Goal: Task Accomplishment & Management: Complete application form

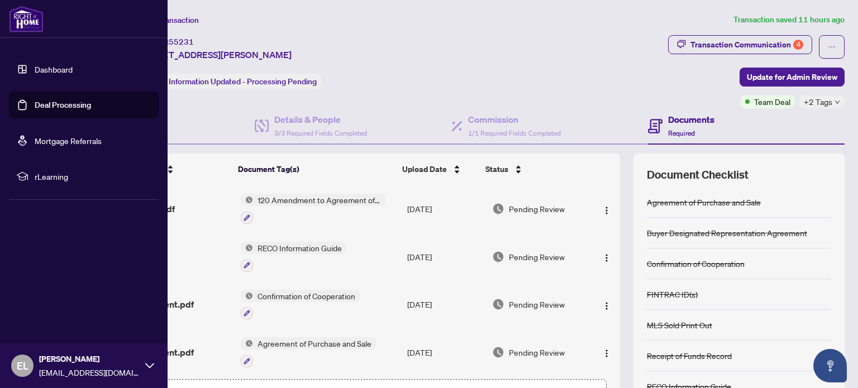
click at [35, 66] on link "Dashboard" at bounding box center [54, 69] width 38 height 10
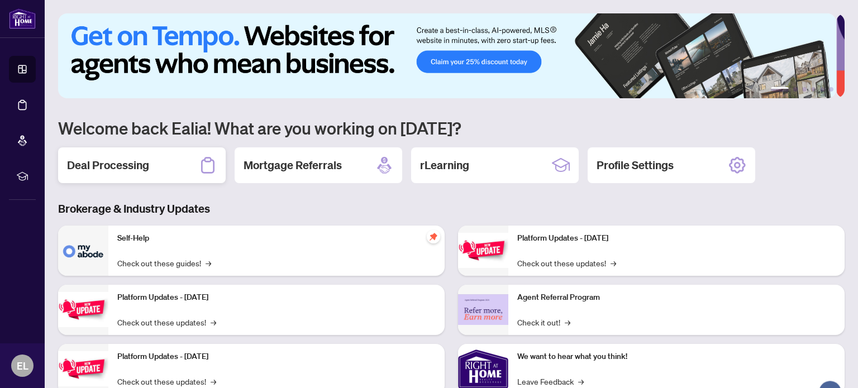
click at [159, 163] on div "Deal Processing" at bounding box center [142, 165] width 168 height 36
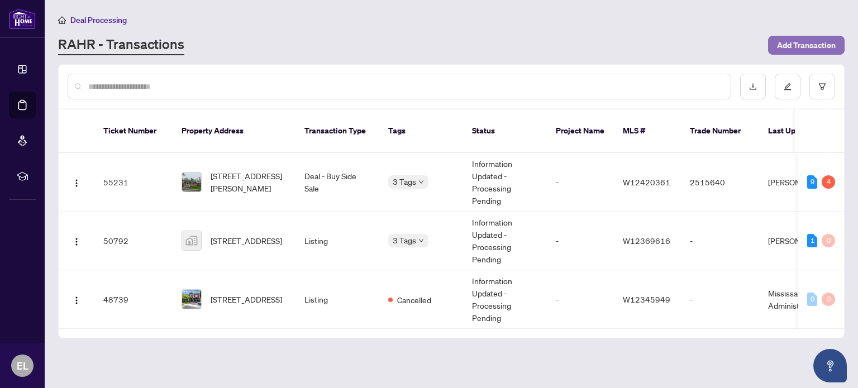
click at [811, 47] on span "Add Transaction" at bounding box center [806, 45] width 59 height 18
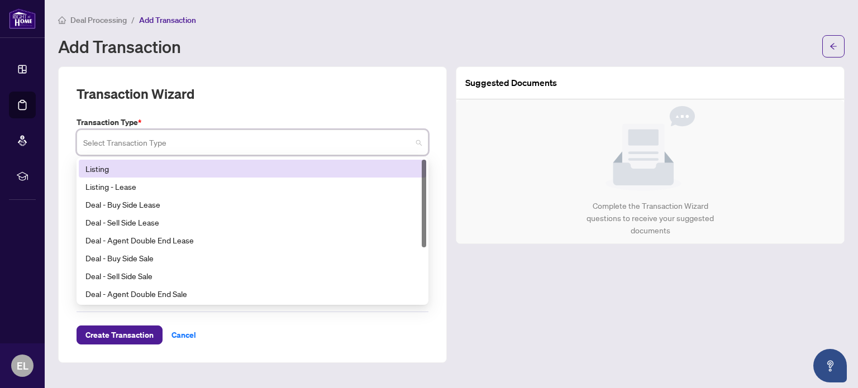
click at [237, 151] on input "search" at bounding box center [247, 144] width 329 height 25
click at [104, 168] on div "Listing" at bounding box center [252, 169] width 334 height 12
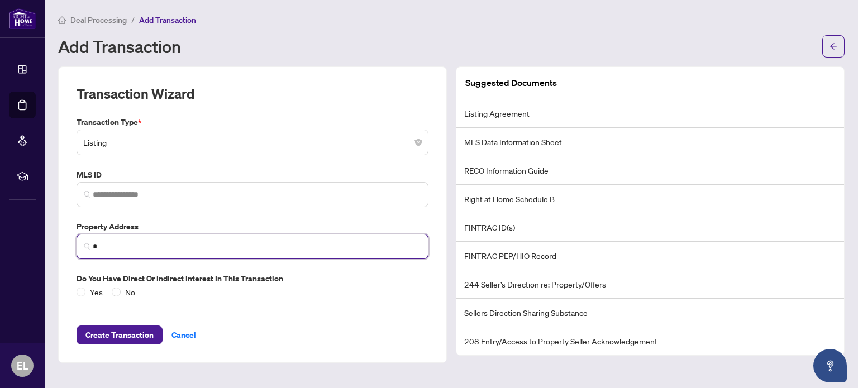
click at [133, 248] on input "*" at bounding box center [257, 247] width 329 height 12
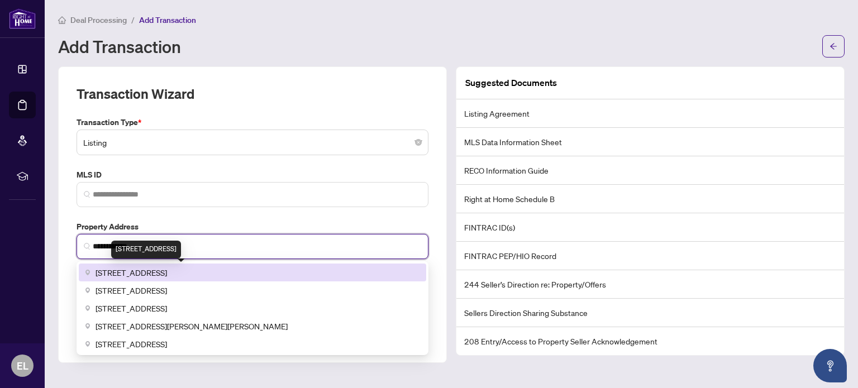
click at [147, 276] on span "[STREET_ADDRESS]" at bounding box center [132, 273] width 72 height 12
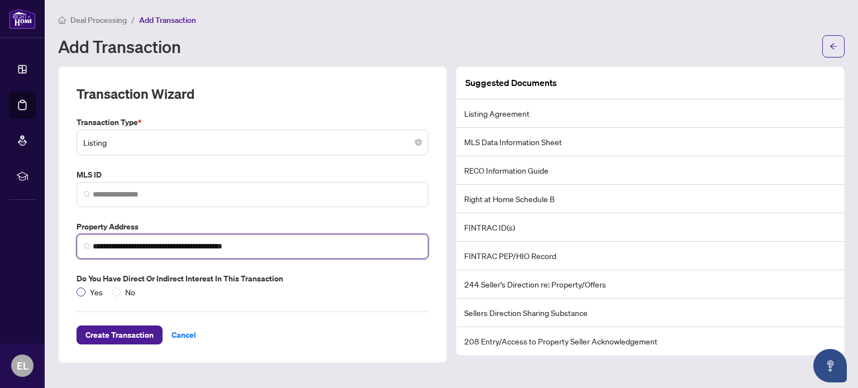
type input "**********"
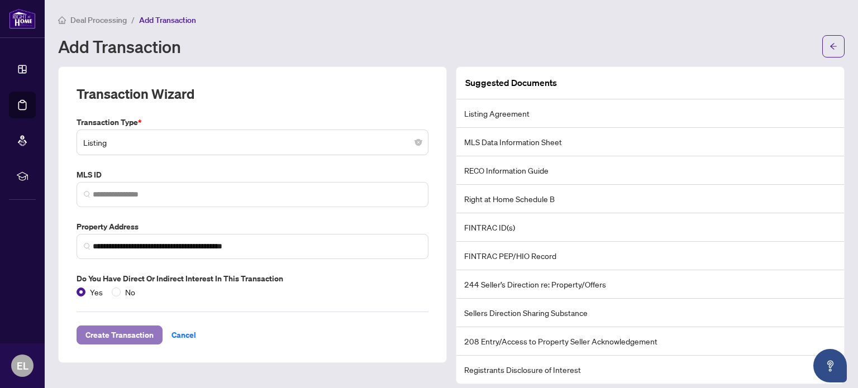
click at [126, 330] on span "Create Transaction" at bounding box center [119, 335] width 68 height 18
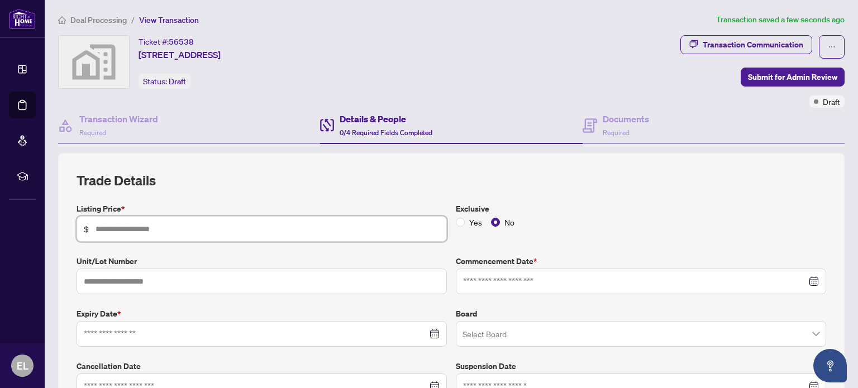
click at [298, 227] on input "text" at bounding box center [268, 229] width 344 height 12
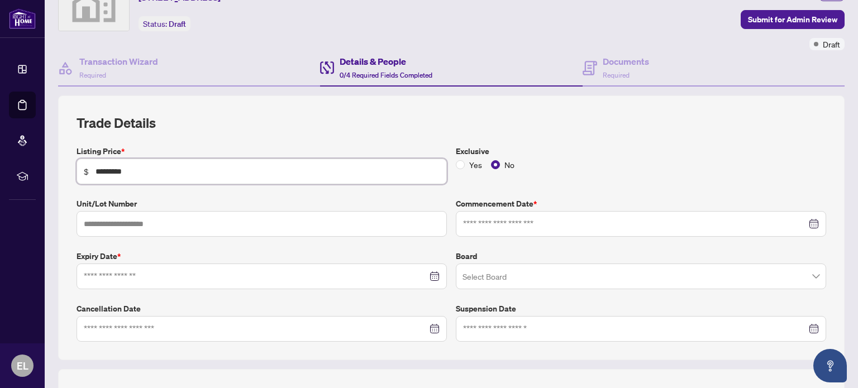
scroll to position [58, 0]
click at [427, 275] on div at bounding box center [262, 276] width 356 height 12
type input "*********"
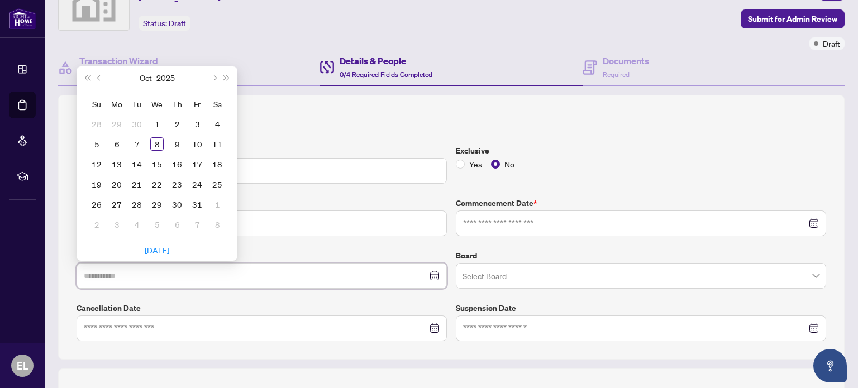
type input "**********"
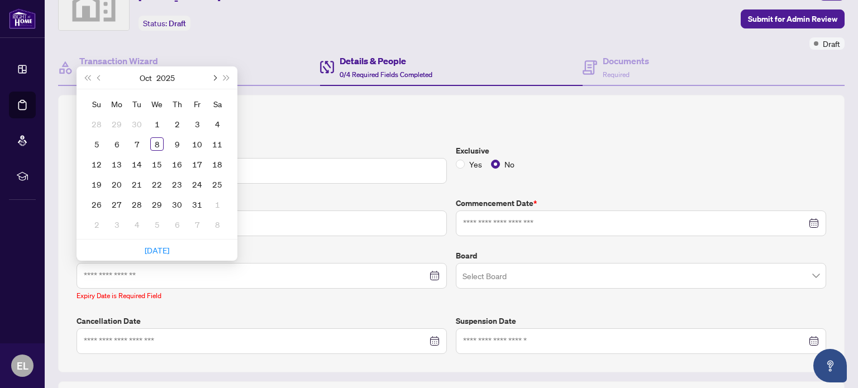
click at [215, 75] on span "Next month (PageDown)" at bounding box center [214, 78] width 6 height 6
type input "**********"
click at [154, 205] on div "31" at bounding box center [156, 204] width 13 height 13
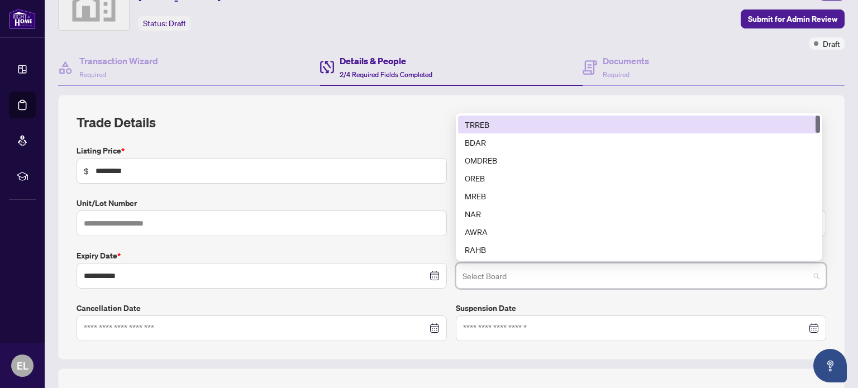
click at [486, 274] on input "search" at bounding box center [636, 277] width 347 height 25
click at [489, 119] on div "TRREB" at bounding box center [639, 124] width 349 height 12
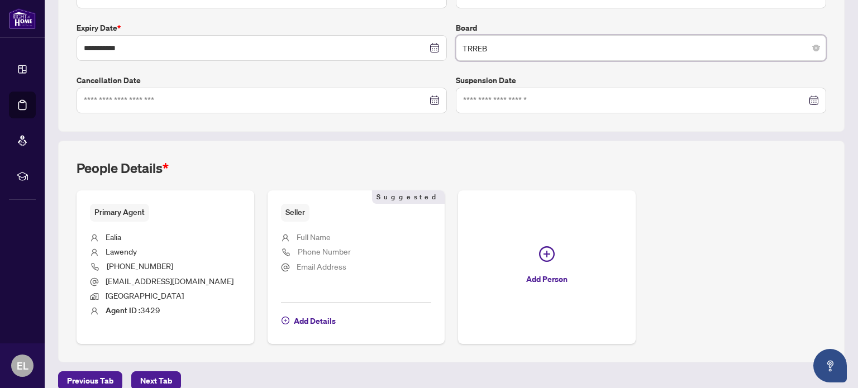
scroll to position [299, 0]
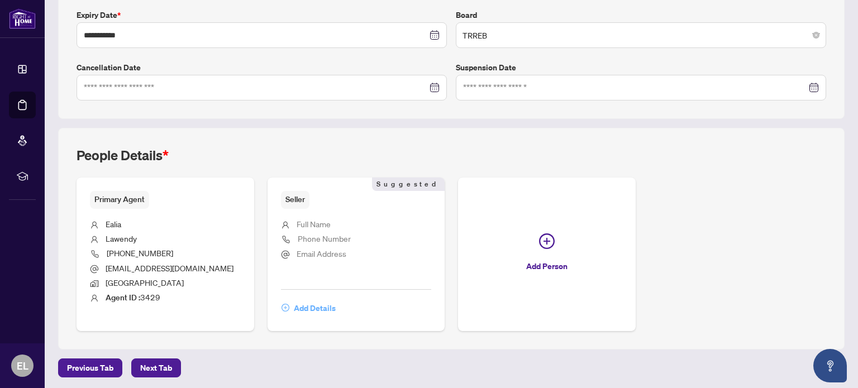
click at [308, 304] on span "Add Details" at bounding box center [315, 308] width 42 height 18
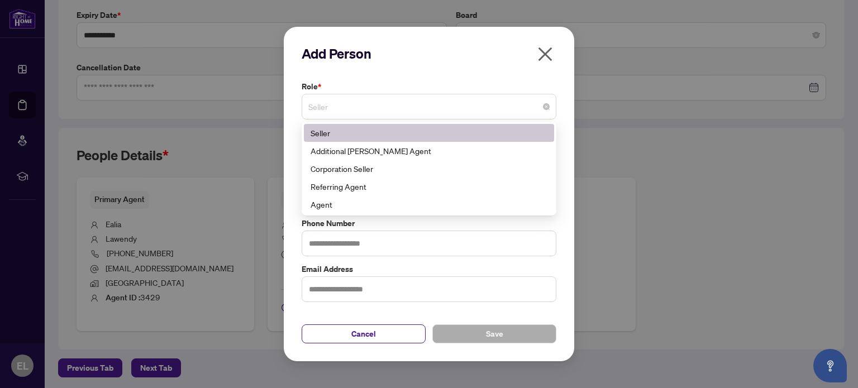
click at [350, 111] on span "Seller" at bounding box center [428, 106] width 241 height 21
click at [353, 132] on div "Seller" at bounding box center [429, 133] width 237 height 12
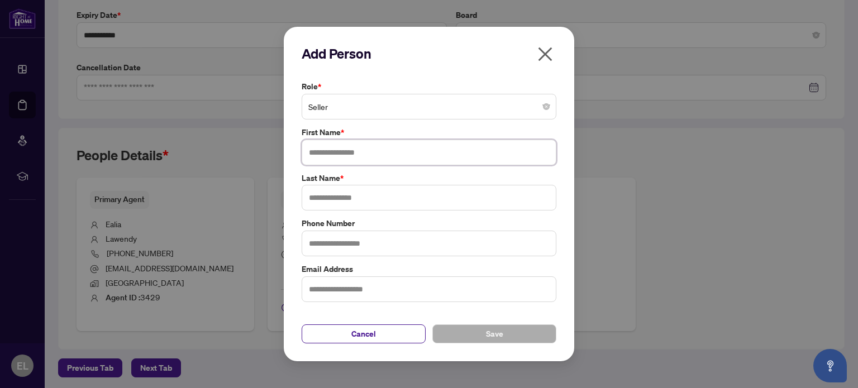
click at [344, 155] on input "text" at bounding box center [429, 153] width 255 height 26
type input "******"
click at [346, 201] on input "text" at bounding box center [429, 198] width 255 height 26
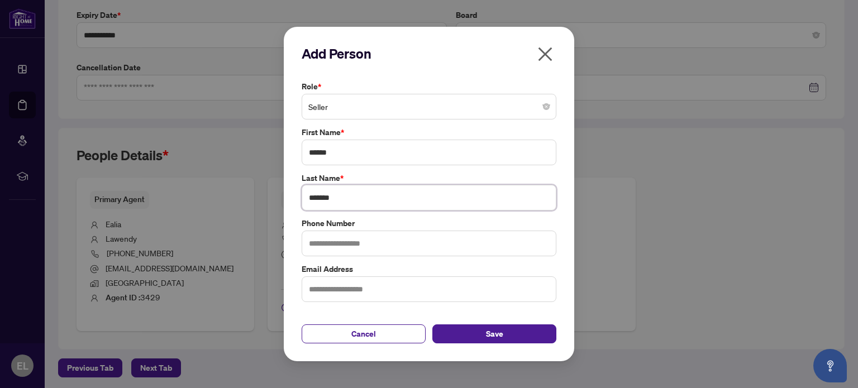
type input "*******"
click at [356, 237] on input "text" at bounding box center [429, 244] width 255 height 26
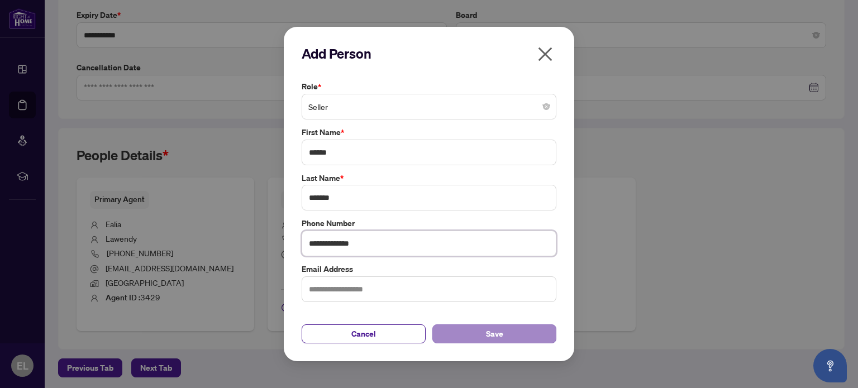
type input "**********"
click at [467, 335] on button "Save" at bounding box center [494, 334] width 124 height 19
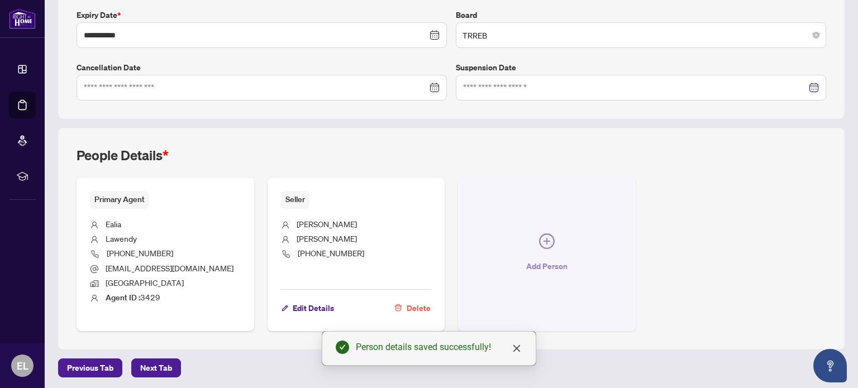
click at [544, 239] on icon "plus-circle" at bounding box center [547, 241] width 7 height 7
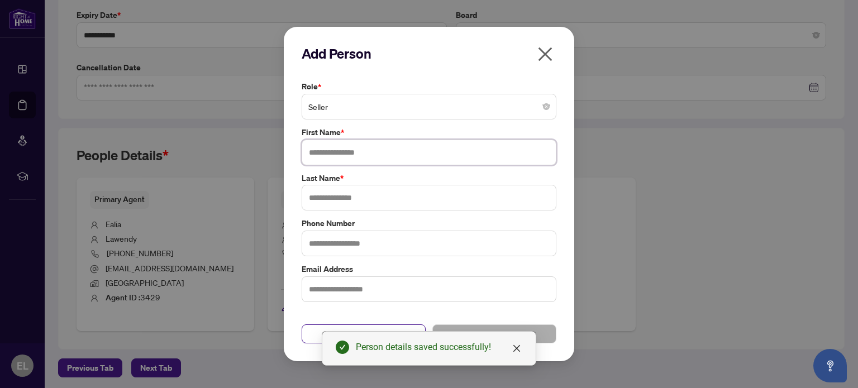
click at [361, 153] on input "text" at bounding box center [429, 153] width 255 height 26
type input "*****"
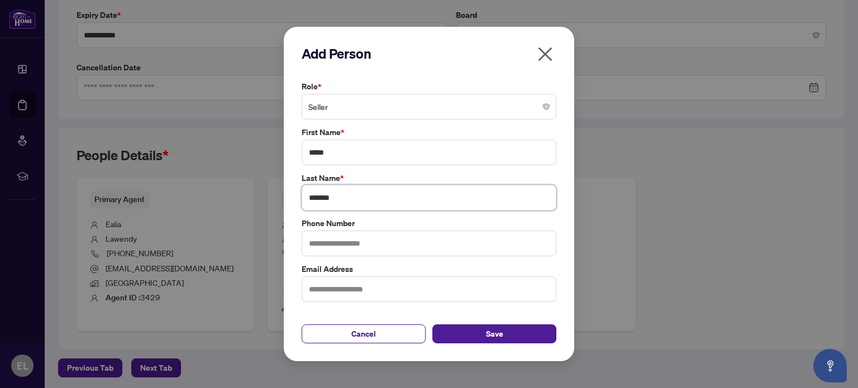
type input "*******"
type input "**********"
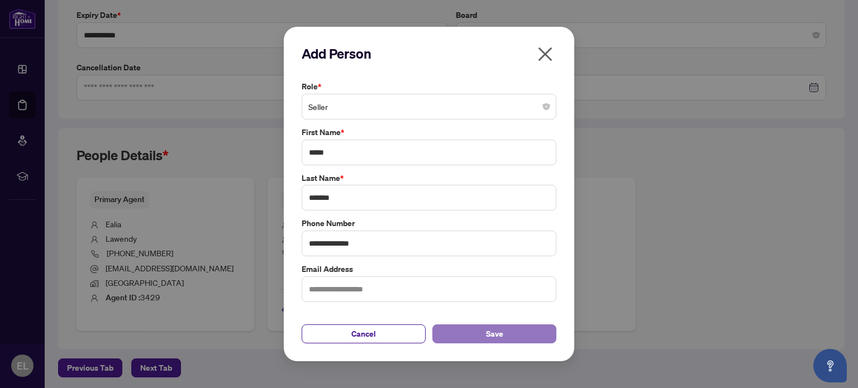
click at [456, 330] on button "Save" at bounding box center [494, 334] width 124 height 19
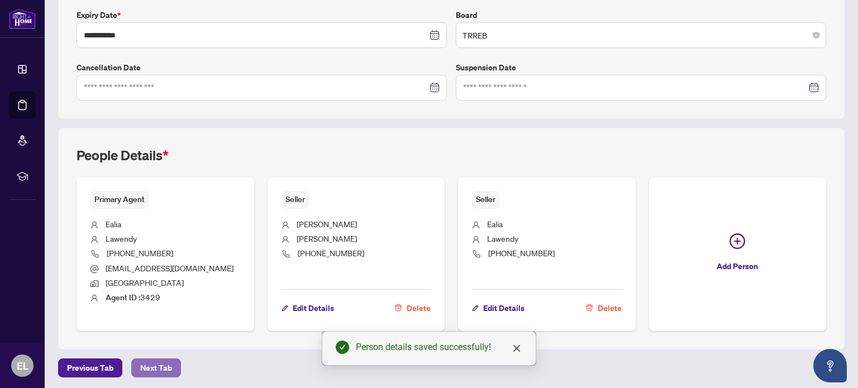
click at [159, 362] on span "Next Tab" at bounding box center [156, 368] width 32 height 18
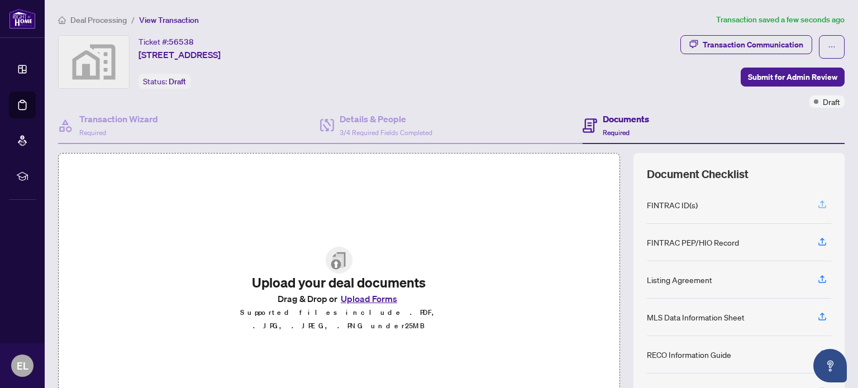
click at [817, 199] on icon "button" at bounding box center [822, 204] width 10 height 10
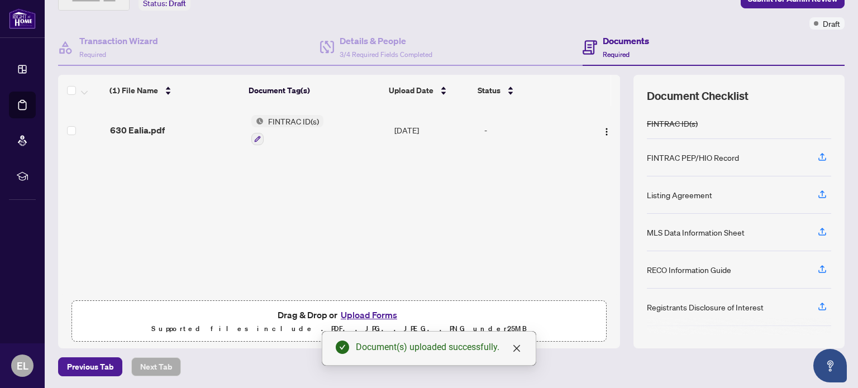
scroll to position [78, 0]
click at [367, 311] on button "Upload Forms" at bounding box center [368, 315] width 63 height 15
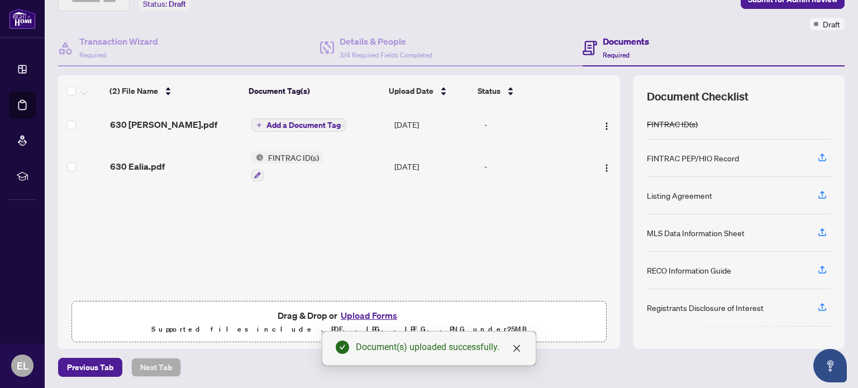
click at [281, 122] on span "Add a Document Tag" at bounding box center [304, 125] width 74 height 8
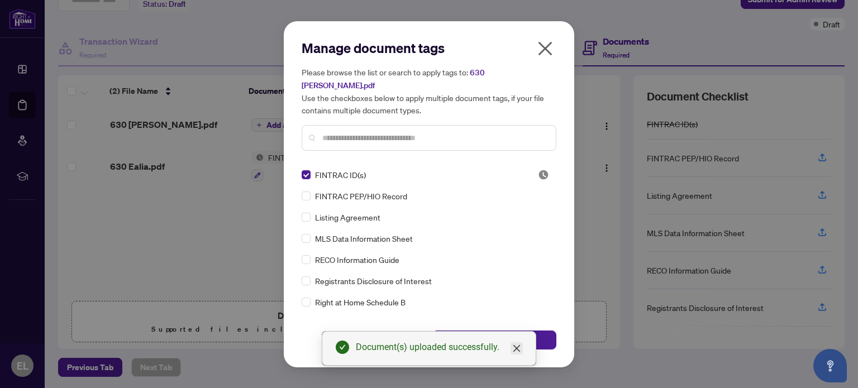
click at [516, 350] on icon "close" at bounding box center [516, 348] width 7 height 7
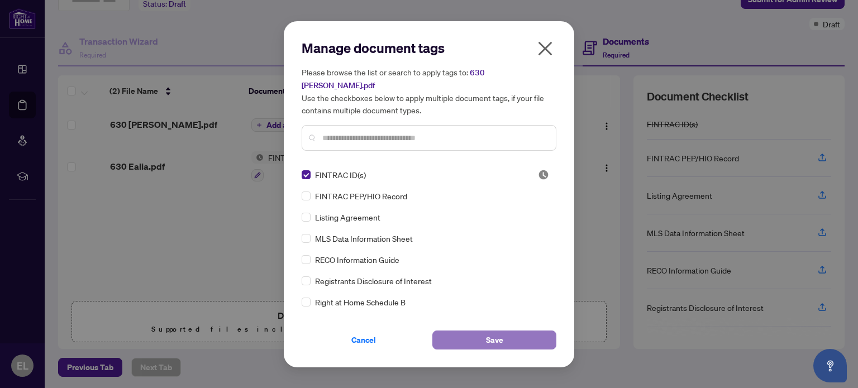
click at [467, 336] on button "Save" at bounding box center [494, 340] width 124 height 19
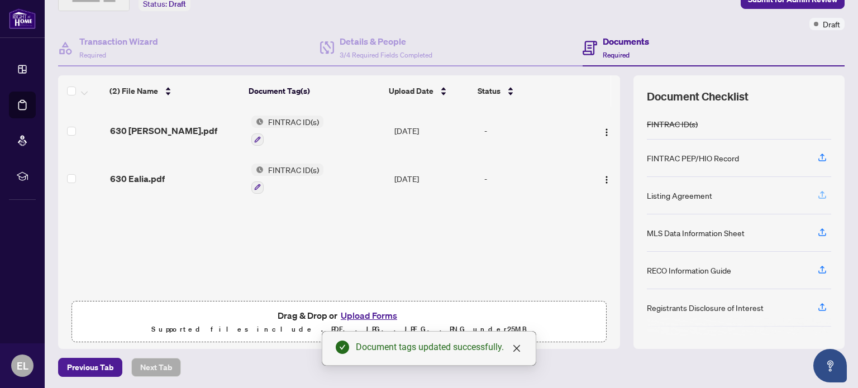
click at [817, 194] on icon "button" at bounding box center [822, 195] width 10 height 10
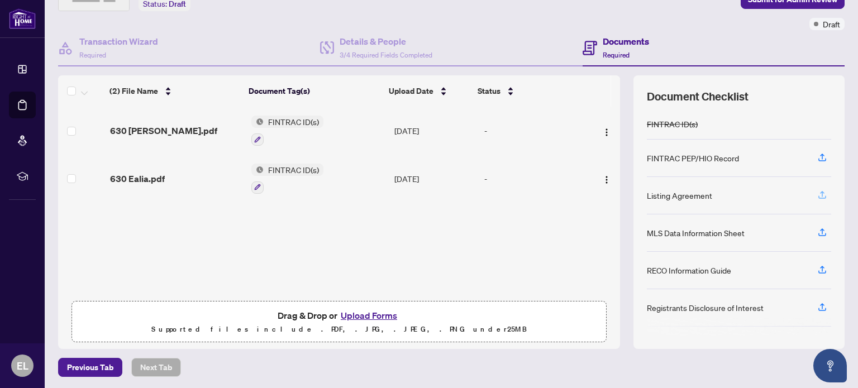
click at [819, 196] on icon "button" at bounding box center [823, 197] width 8 height 3
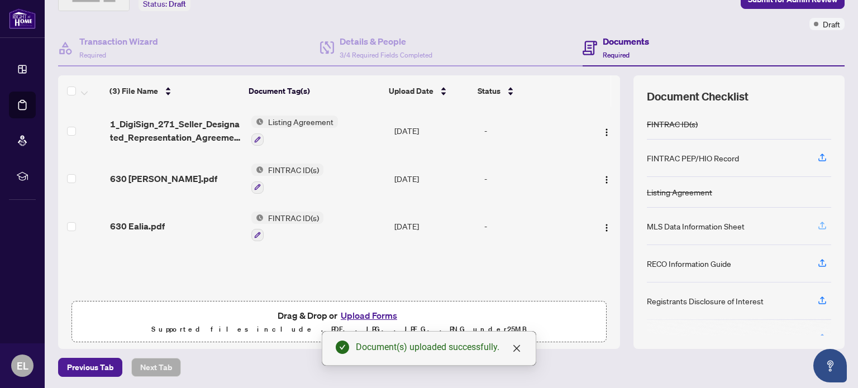
click at [817, 225] on icon "button" at bounding box center [822, 226] width 10 height 10
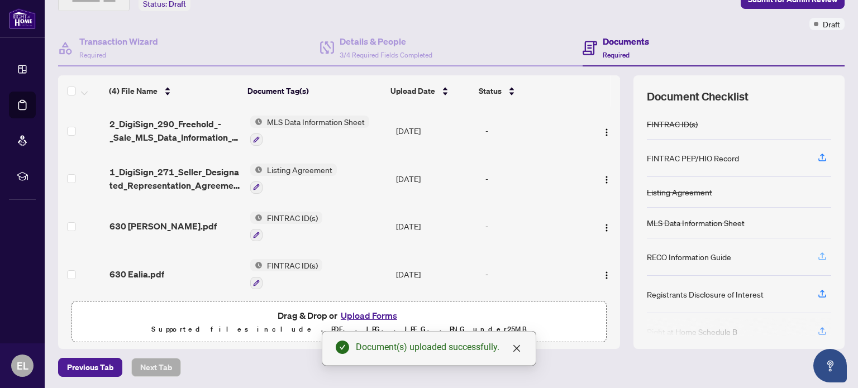
click at [817, 255] on icon "button" at bounding box center [822, 256] width 10 height 10
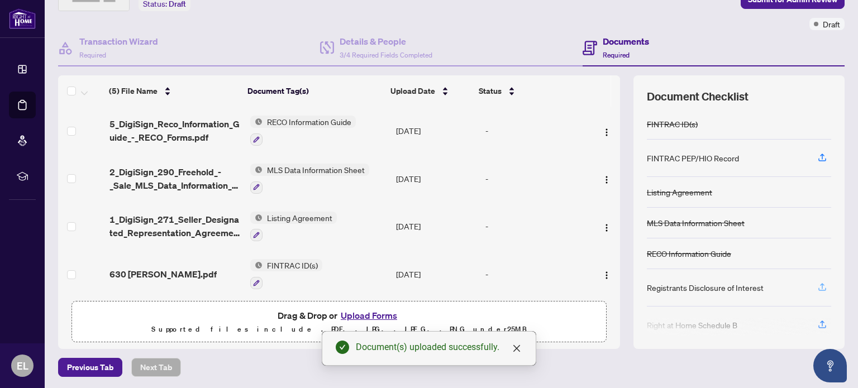
click at [817, 285] on icon "button" at bounding box center [822, 287] width 10 height 10
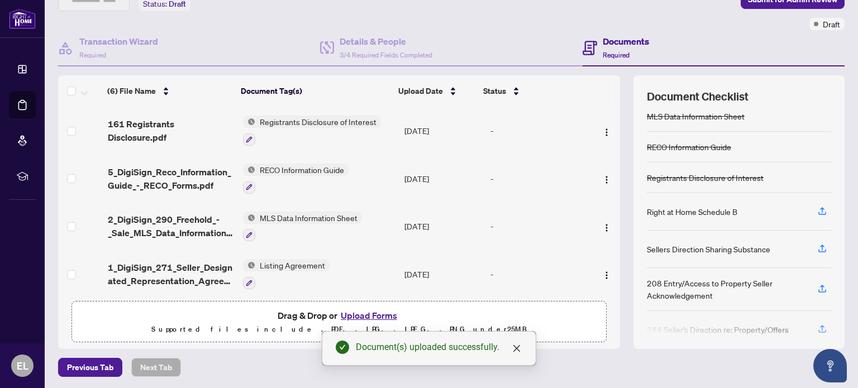
scroll to position [107, 0]
click at [817, 206] on icon "button" at bounding box center [822, 211] width 10 height 10
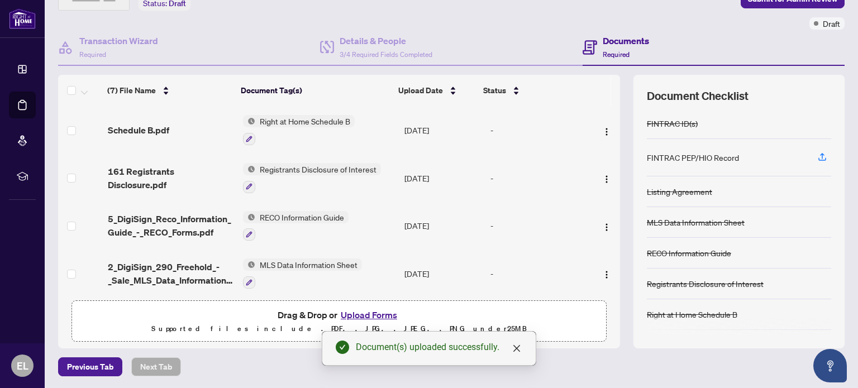
scroll to position [0, 0]
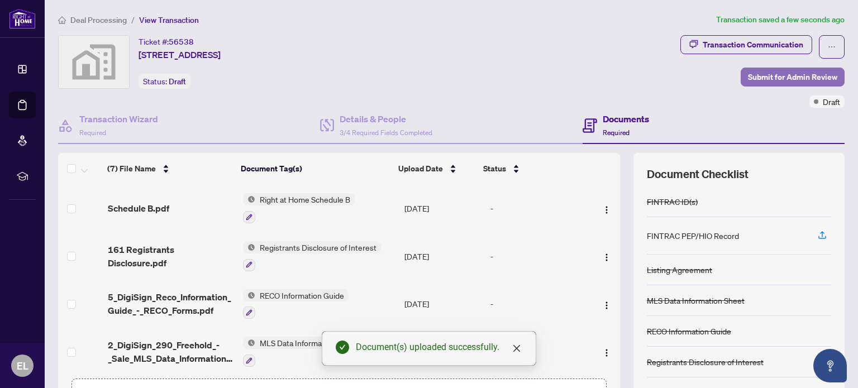
click at [755, 76] on span "Submit for Admin Review" at bounding box center [792, 77] width 89 height 18
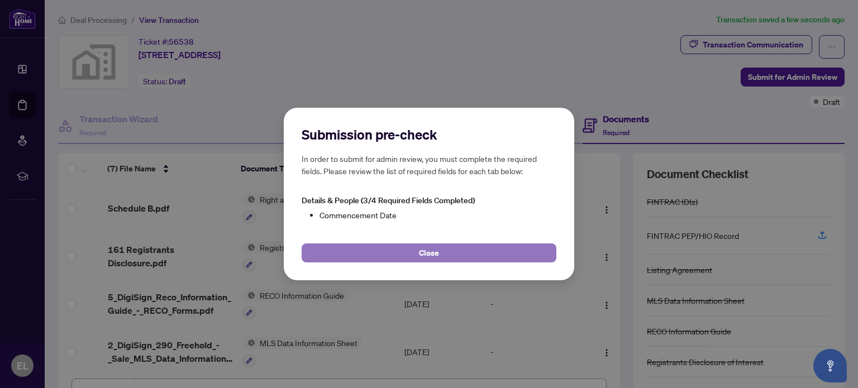
click at [475, 255] on button "Close" at bounding box center [429, 253] width 255 height 19
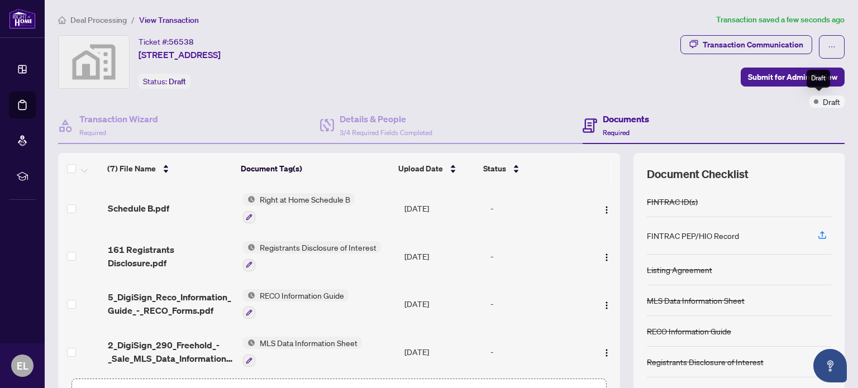
click at [810, 102] on div "Draft" at bounding box center [827, 102] width 35 height 12
click at [758, 74] on span "Submit for Admin Review" at bounding box center [792, 77] width 89 height 18
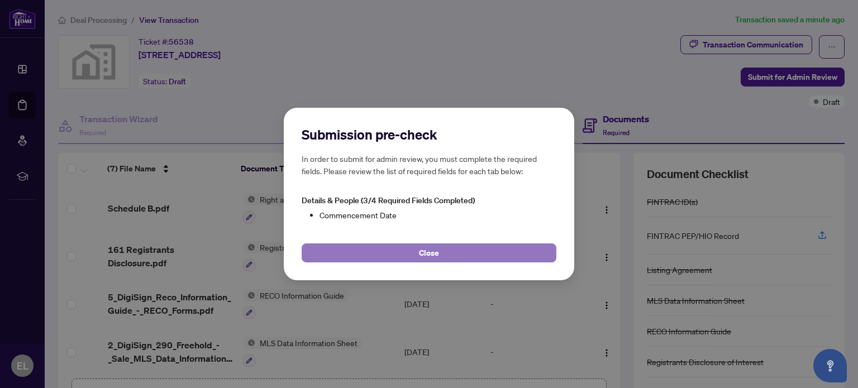
click at [436, 250] on span "Close" at bounding box center [429, 253] width 20 height 18
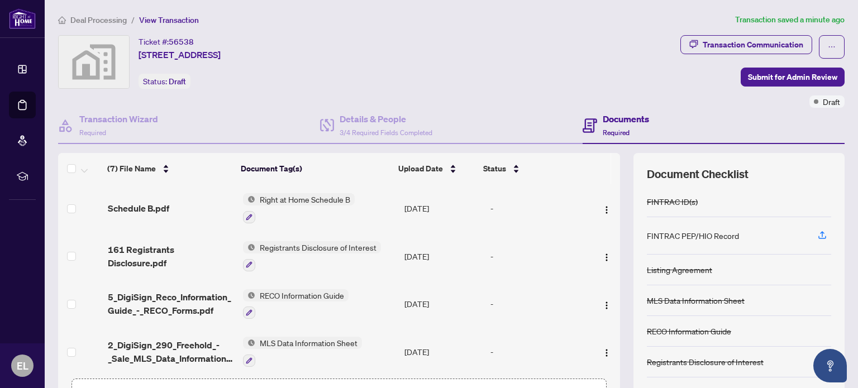
click at [619, 121] on h4 "Documents" at bounding box center [626, 118] width 46 height 13
drag, startPoint x: 614, startPoint y: 130, endPoint x: 684, endPoint y: 125, distance: 70.1
click at [684, 125] on div "Documents Required" at bounding box center [714, 126] width 262 height 36
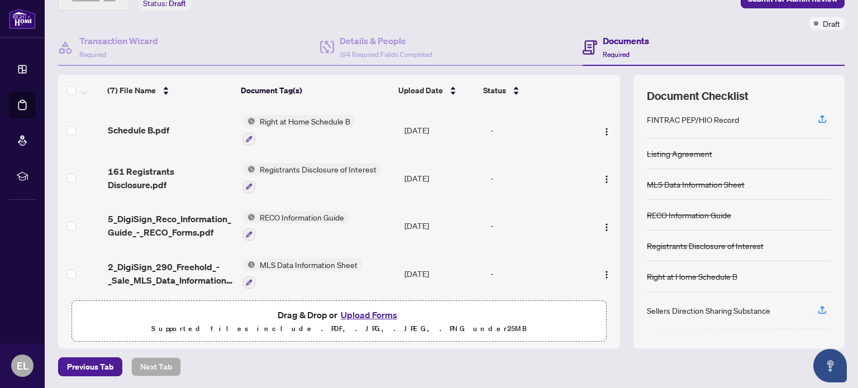
scroll to position [115, 0]
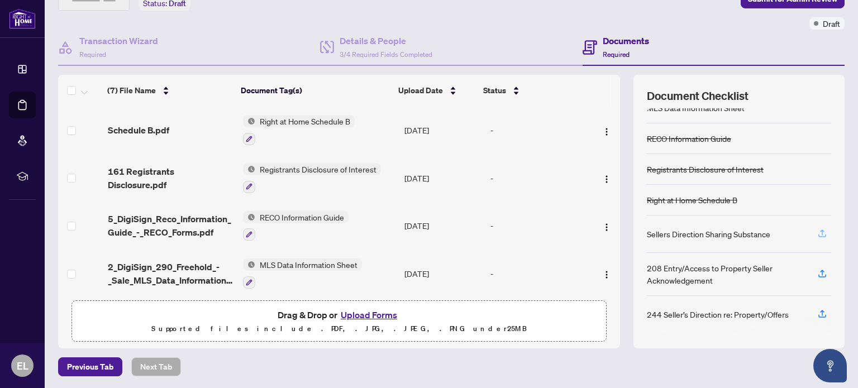
click at [817, 230] on icon "button" at bounding box center [822, 234] width 10 height 10
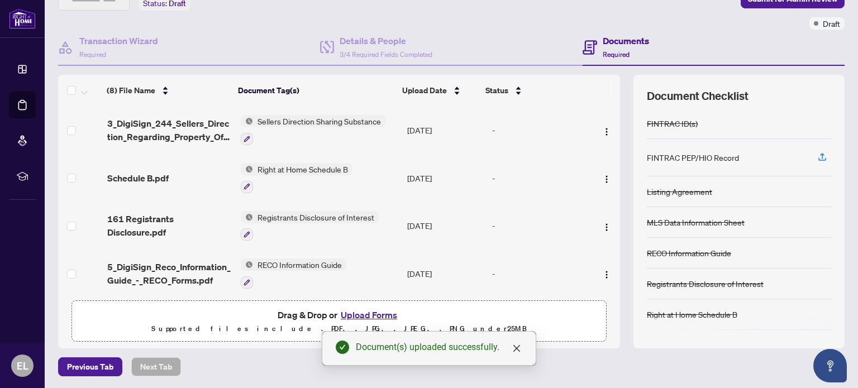
scroll to position [108, 0]
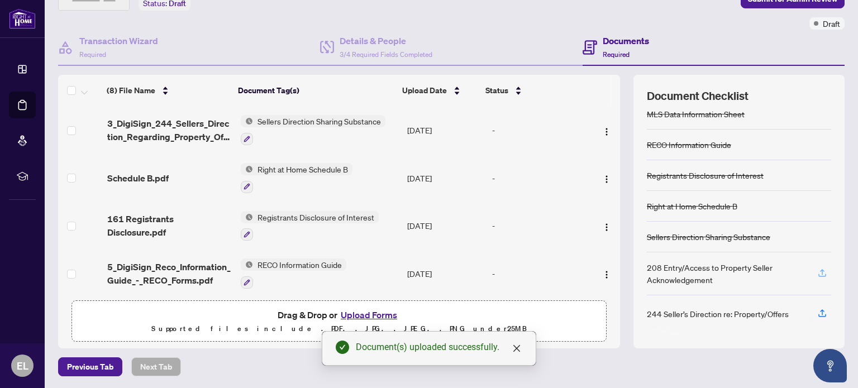
click at [817, 270] on icon "button" at bounding box center [822, 273] width 10 height 10
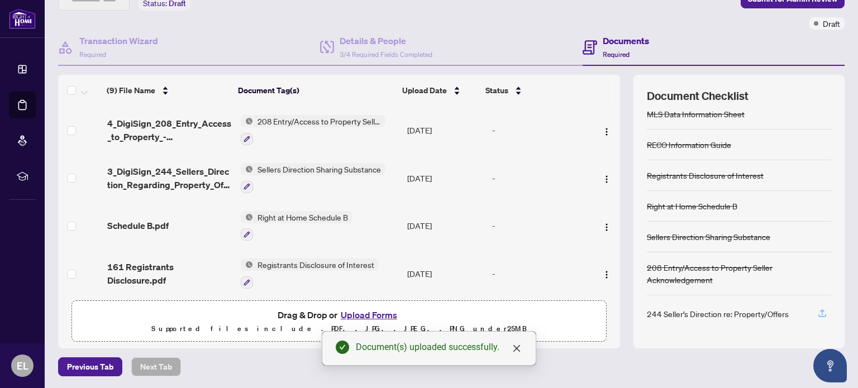
click at [817, 308] on icon "button" at bounding box center [822, 313] width 10 height 10
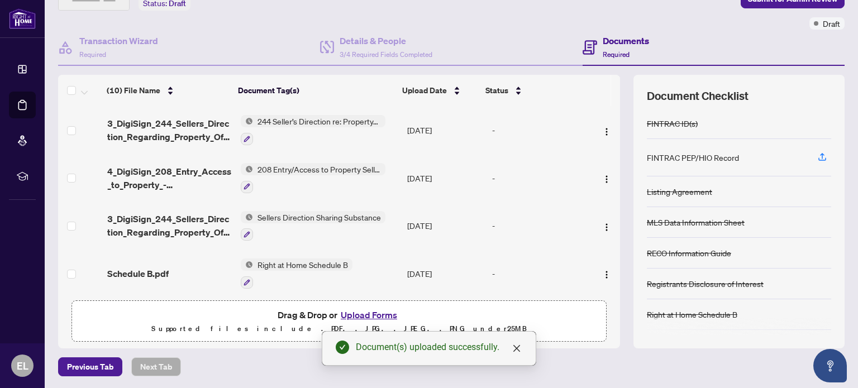
scroll to position [0, 0]
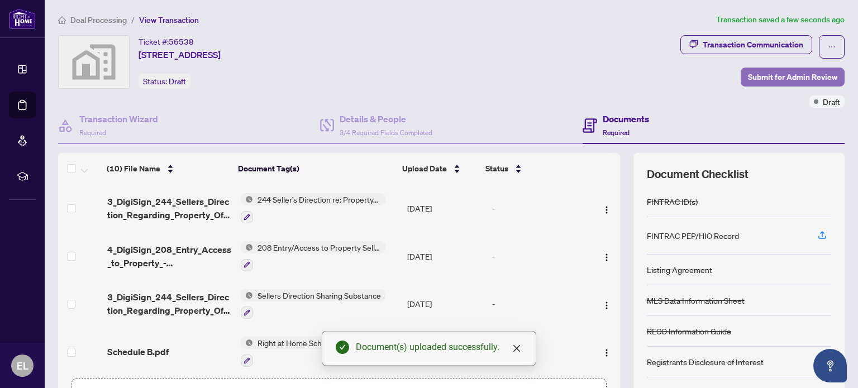
click at [753, 73] on span "Submit for Admin Review" at bounding box center [792, 77] width 89 height 18
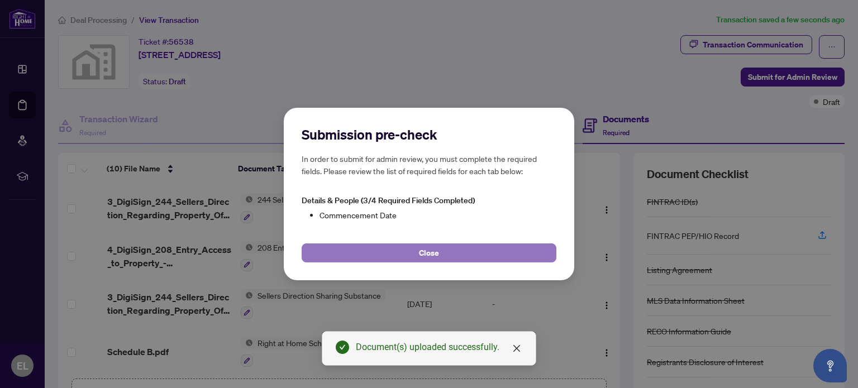
click at [421, 251] on span "Close" at bounding box center [429, 253] width 20 height 18
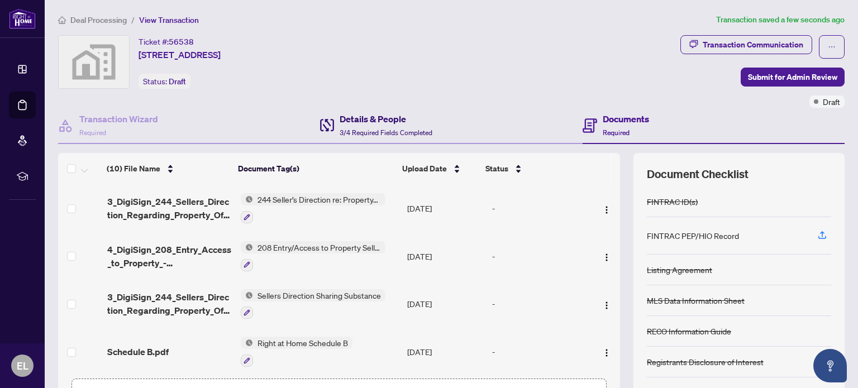
click at [394, 120] on h4 "Details & People" at bounding box center [386, 118] width 93 height 13
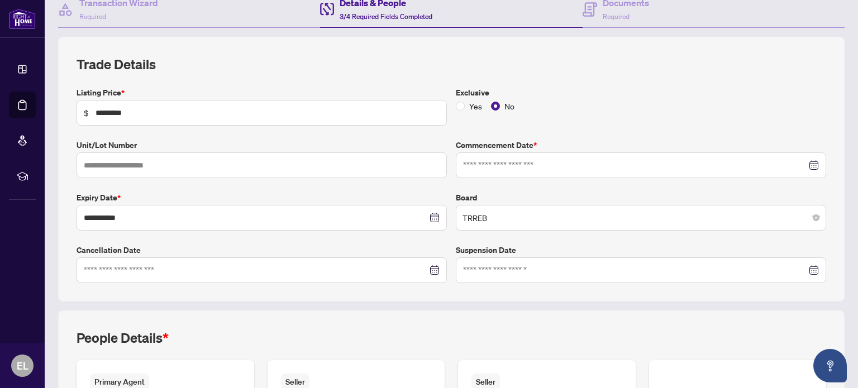
scroll to position [117, 0]
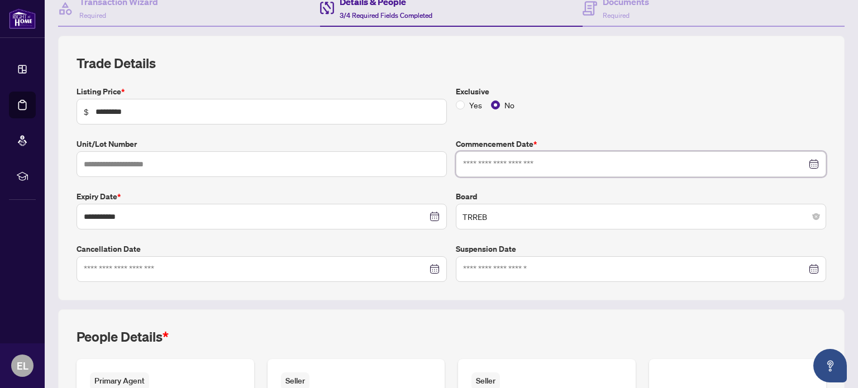
click at [541, 166] on input at bounding box center [635, 164] width 344 height 12
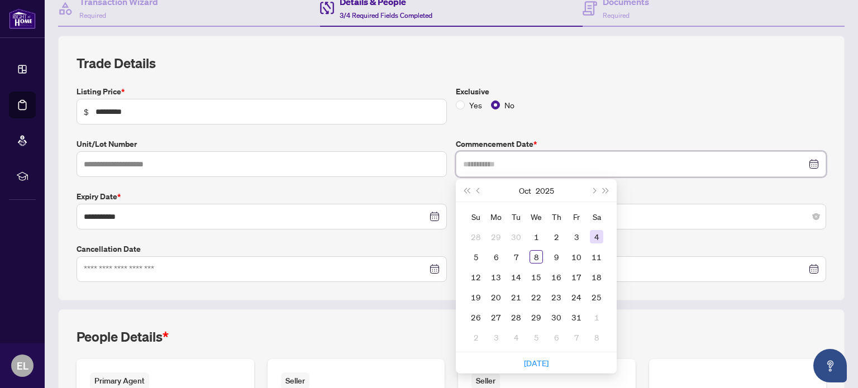
type input "**********"
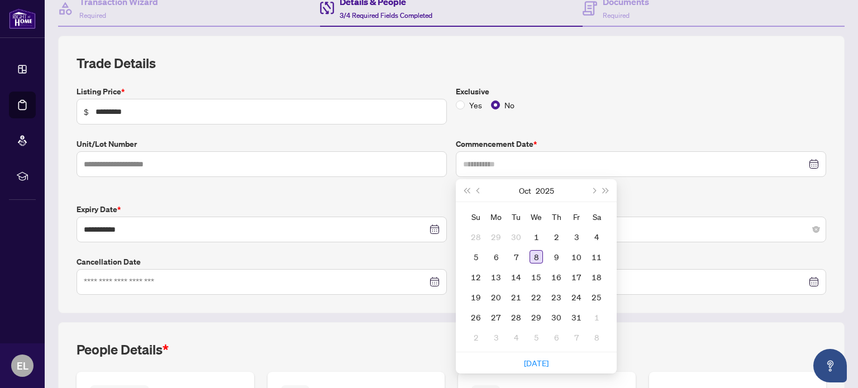
click at [534, 251] on div "8" at bounding box center [536, 256] width 13 height 13
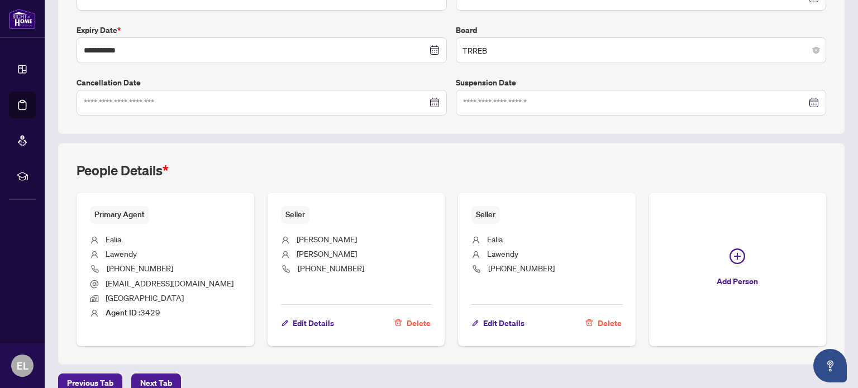
scroll to position [299, 0]
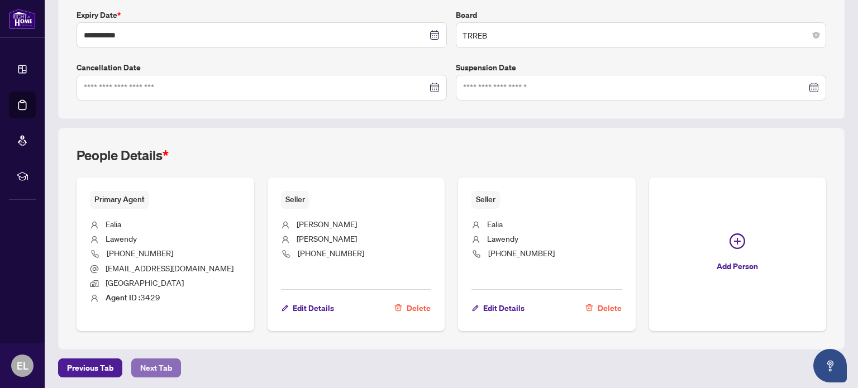
click at [155, 368] on span "Next Tab" at bounding box center [156, 368] width 32 height 18
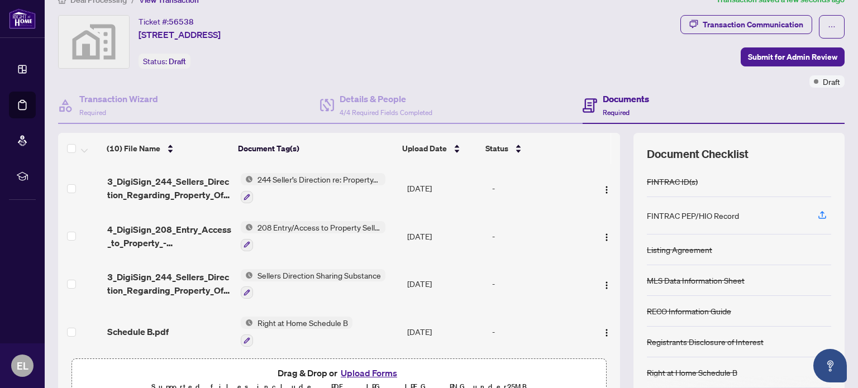
scroll to position [19, 0]
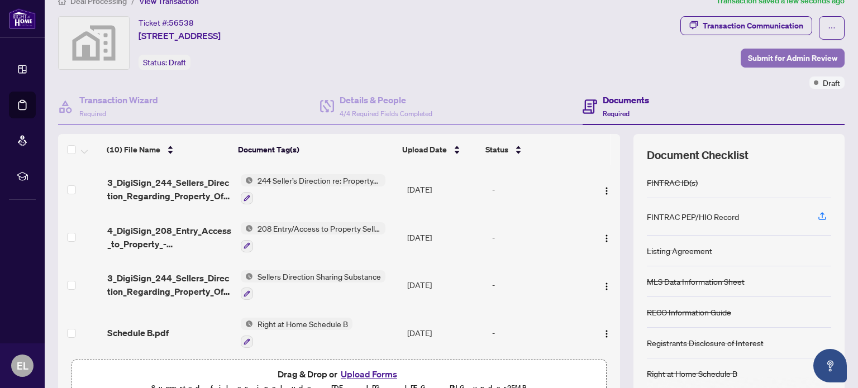
click at [773, 58] on span "Submit for Admin Review" at bounding box center [792, 58] width 89 height 18
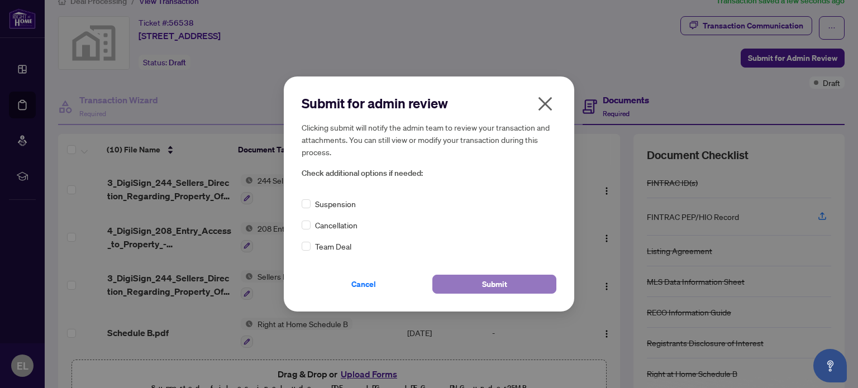
click at [494, 290] on span "Submit" at bounding box center [494, 284] width 25 height 18
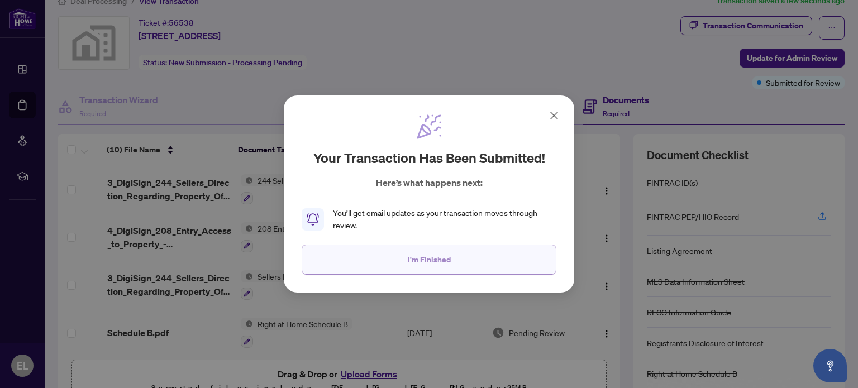
click at [475, 257] on button "I'm Finished" at bounding box center [429, 260] width 255 height 30
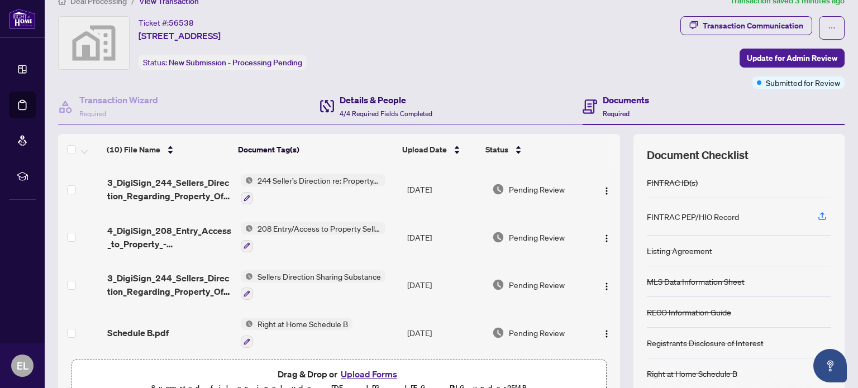
click at [384, 100] on h4 "Details & People" at bounding box center [386, 99] width 93 height 13
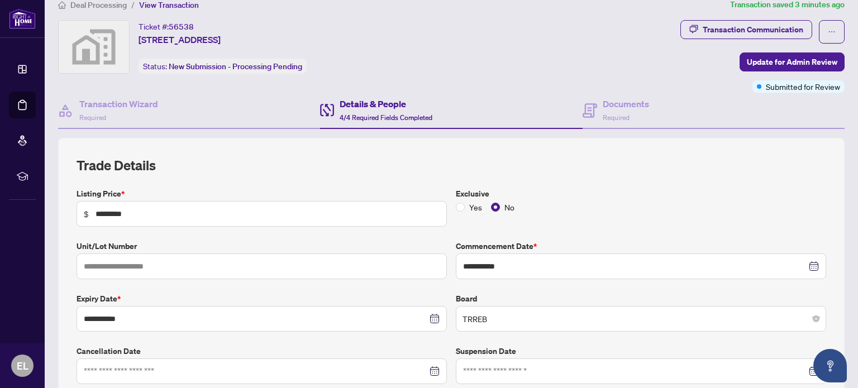
scroll to position [13, 0]
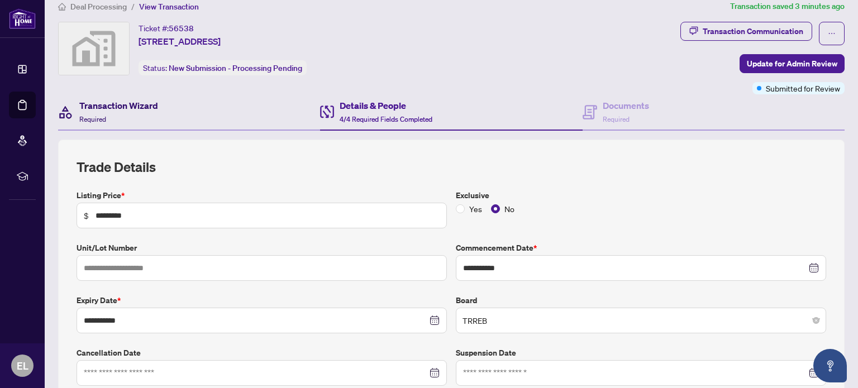
click at [122, 108] on h4 "Transaction Wizard" at bounding box center [118, 105] width 79 height 13
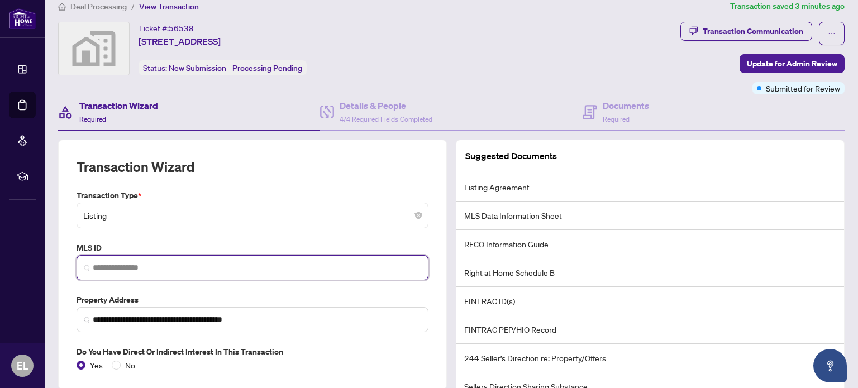
click at [152, 269] on input "search" at bounding box center [257, 268] width 329 height 12
paste input "*********"
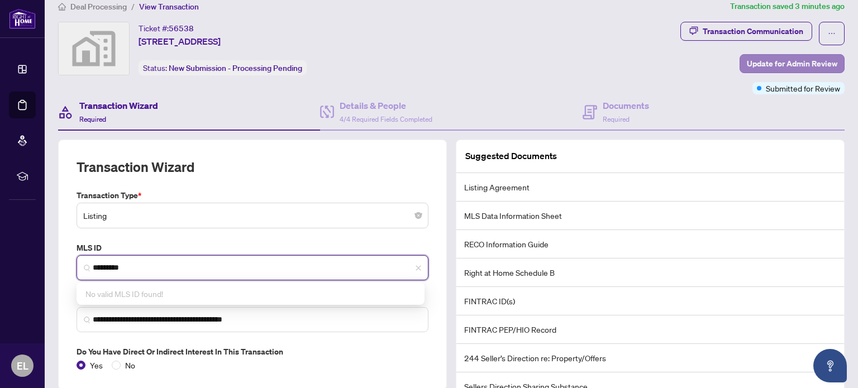
type input "*********"
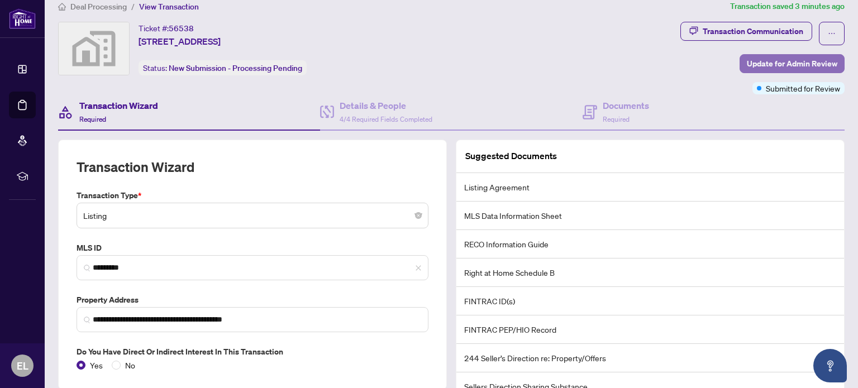
click at [747, 61] on span "Update for Admin Review" at bounding box center [792, 64] width 91 height 18
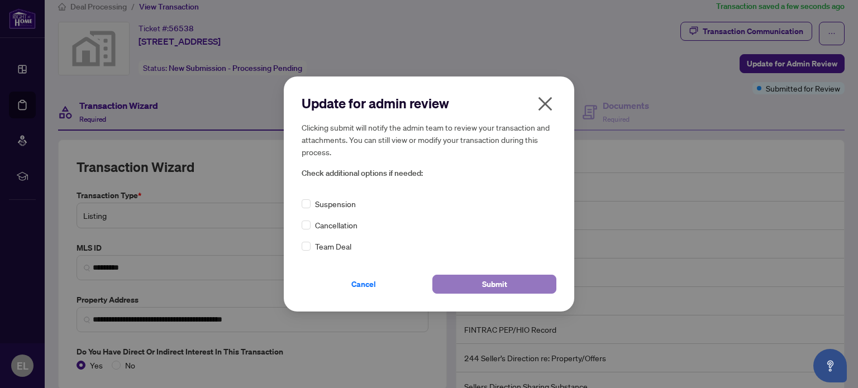
click at [504, 283] on span "Submit" at bounding box center [494, 284] width 25 height 18
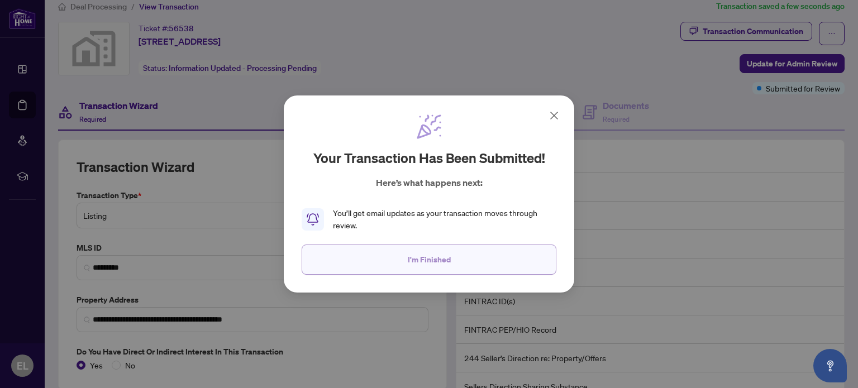
click at [410, 265] on span "I'm Finished" at bounding box center [429, 260] width 43 height 18
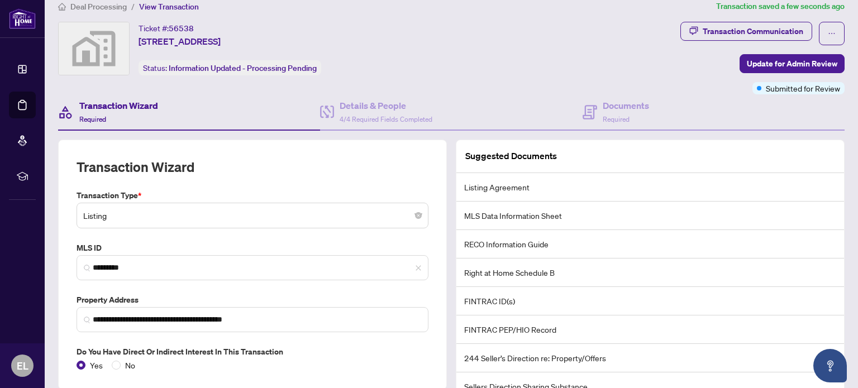
scroll to position [121, 0]
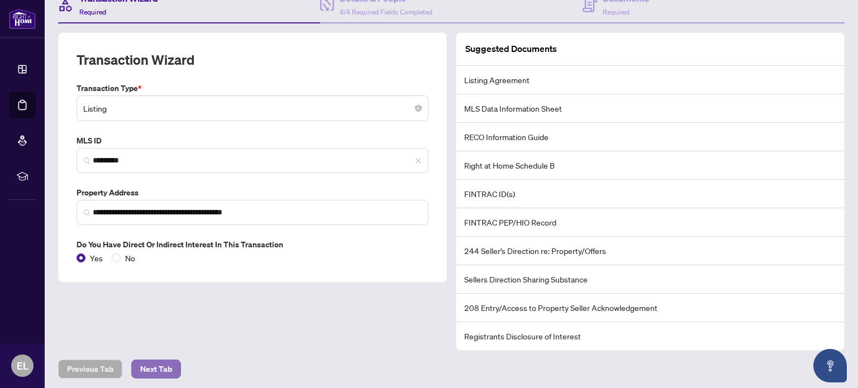
click at [164, 361] on span "Next Tab" at bounding box center [156, 369] width 32 height 18
